Goal: Task Accomplishment & Management: Use online tool/utility

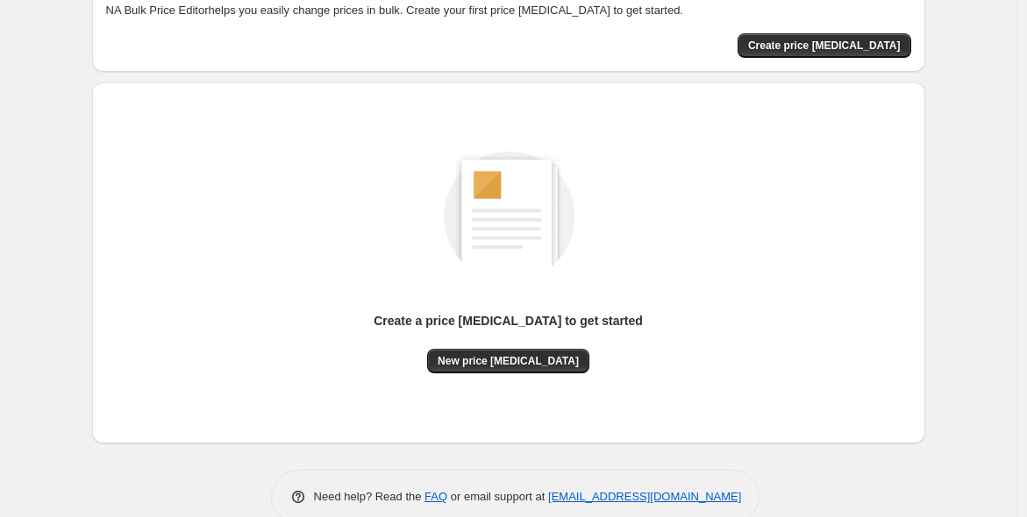
scroll to position [138, 0]
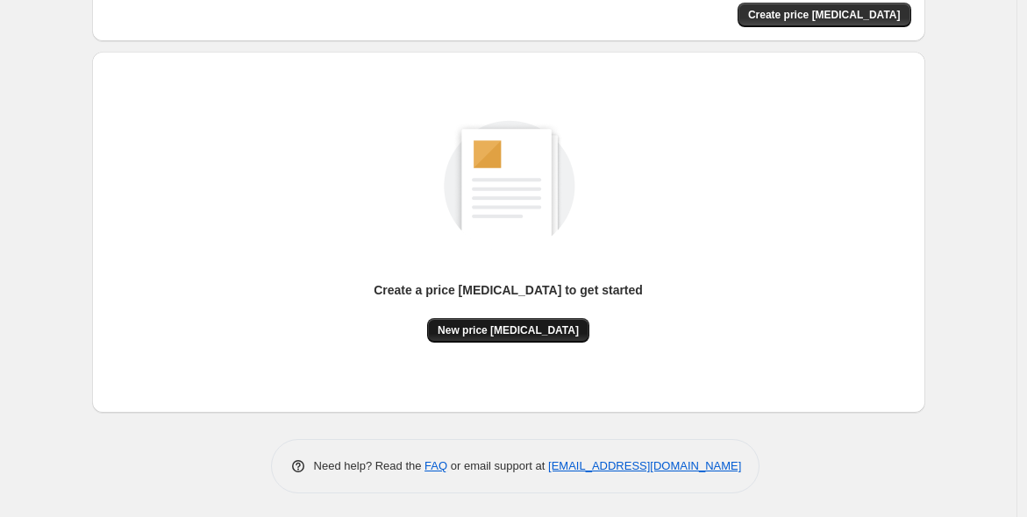
click at [516, 327] on span "New price [MEDICAL_DATA]" at bounding box center [508, 331] width 141 height 14
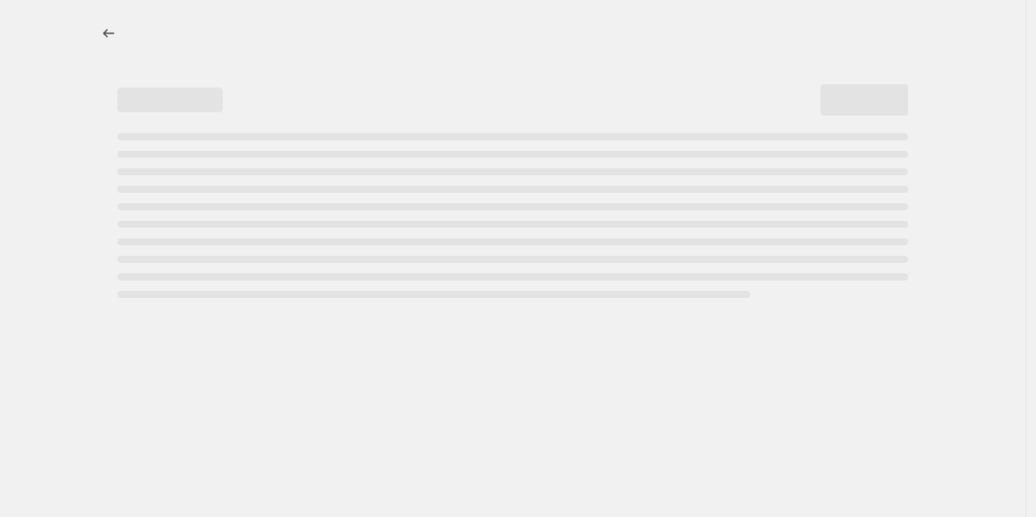
select select "percentage"
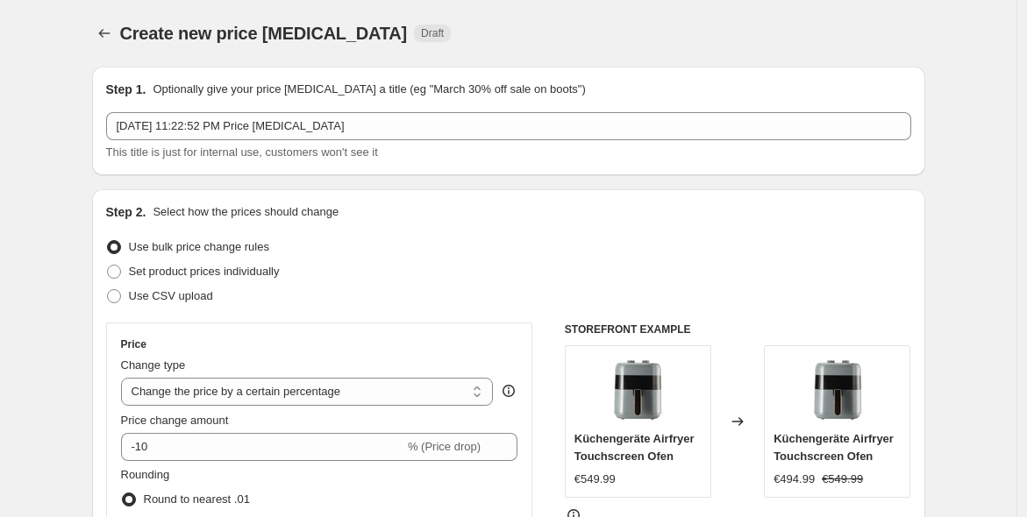
scroll to position [162, 0]
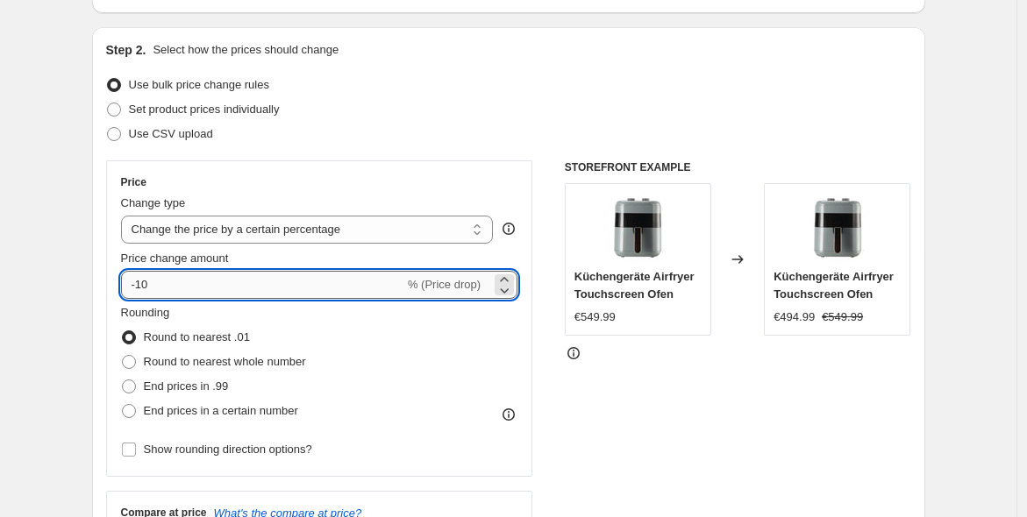
click at [208, 282] on input "-10" at bounding box center [262, 285] width 283 height 28
type input "-1"
type input "-20"
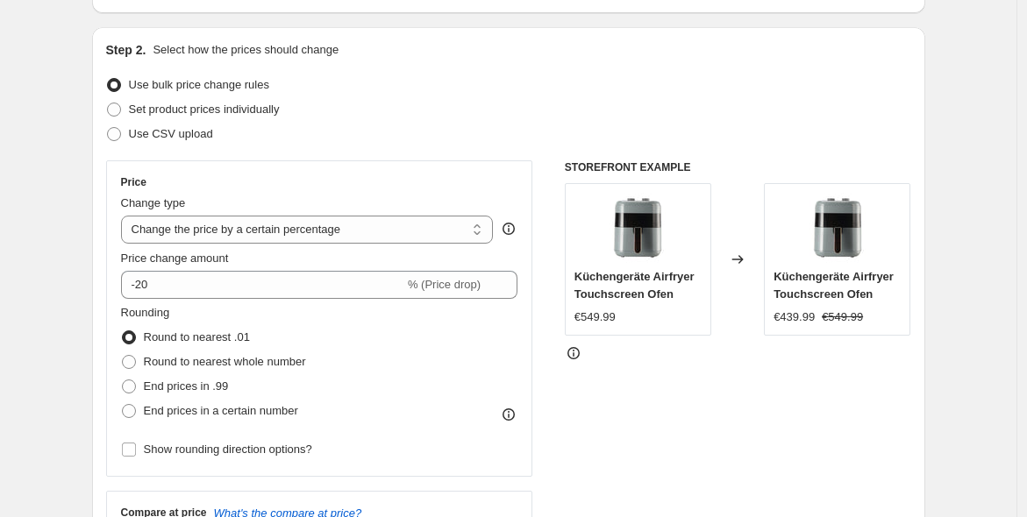
click at [644, 418] on div "STOREFRONT EXAMPLE Küchengeräte Airfryer Touchscreen Ofen €549.99 Changed to Kü…" at bounding box center [738, 375] width 346 height 430
click at [183, 382] on span "End prices in .99" at bounding box center [186, 386] width 85 height 13
click at [123, 381] on input "End prices in .99" at bounding box center [122, 380] width 1 height 1
radio input "true"
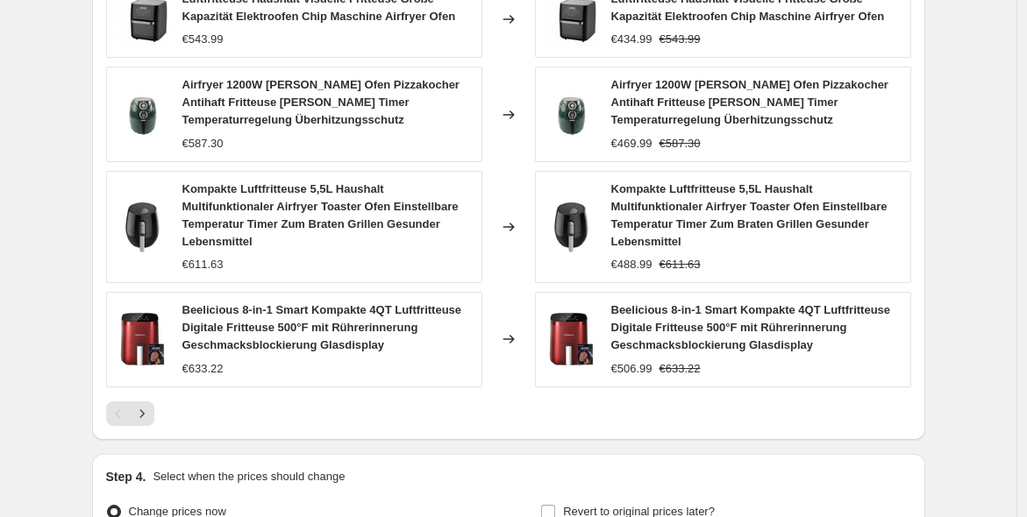
scroll to position [1298, 0]
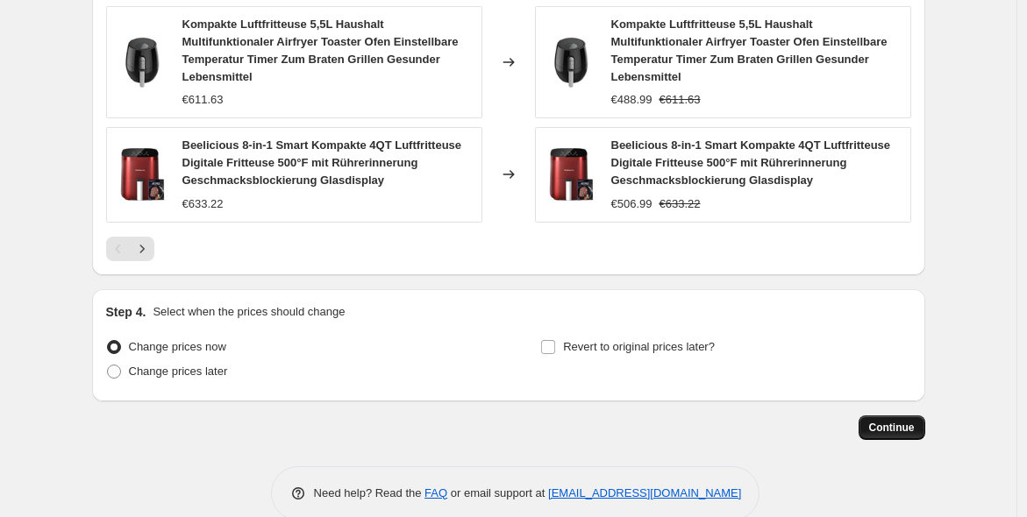
click at [878, 421] on span "Continue" at bounding box center [892, 428] width 46 height 14
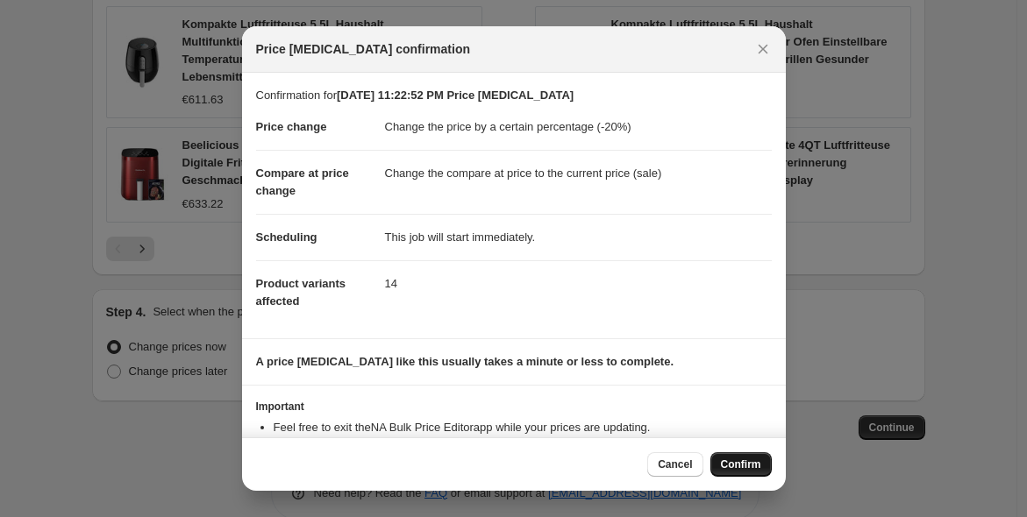
click at [738, 456] on button "Confirm" at bounding box center [740, 464] width 61 height 25
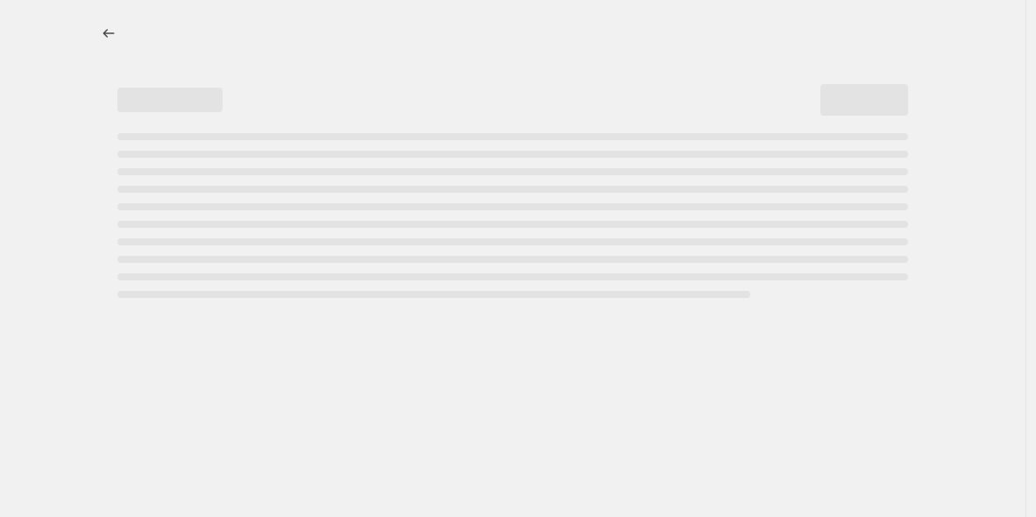
select select "percentage"
